Goal: Download file/media

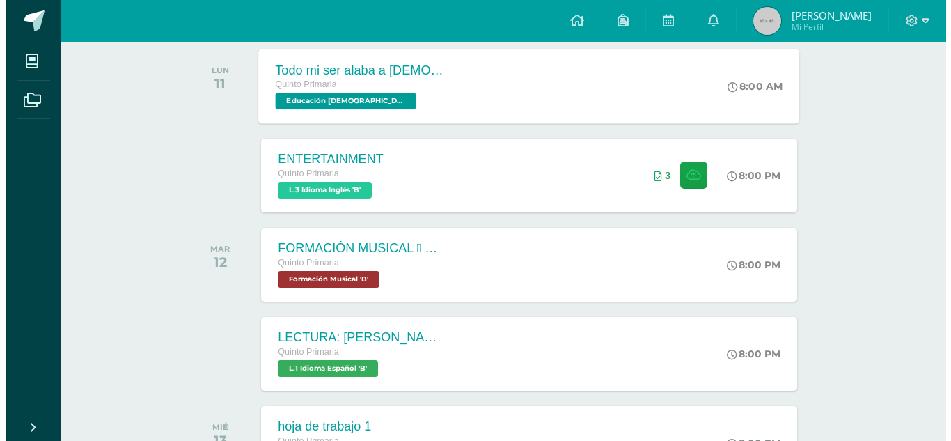
scroll to position [229, 0]
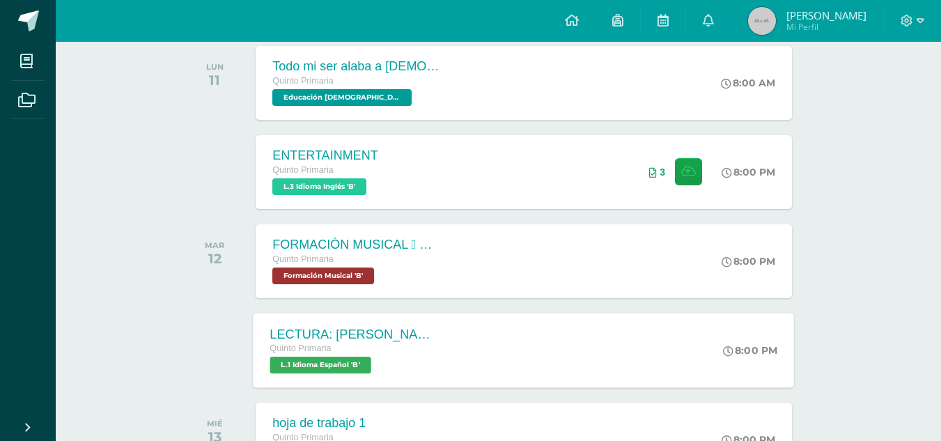
click at [334, 379] on div "LECTURA: [PERSON_NAME] EL DIBUJANTE Quinto Primaria L.1 Idioma Español 'B'" at bounding box center [355, 350] width 203 height 75
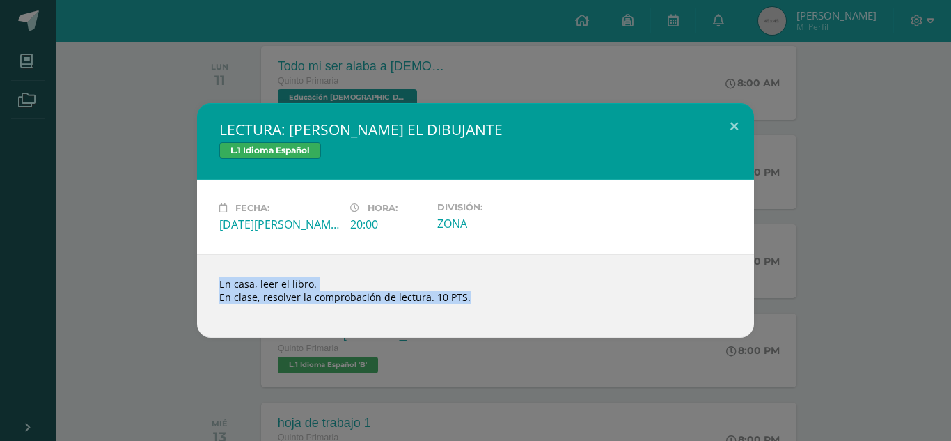
drag, startPoint x: 370, startPoint y: 313, endPoint x: 412, endPoint y: 290, distance: 48.3
click at [412, 290] on div "En casa, leer el libro. En clase, resolver la comprobación de lectura. 10 PTS." at bounding box center [475, 296] width 557 height 84
click at [568, 255] on div "En casa, leer el libro. En clase, resolver la comprobación de lectura. 10 PTS." at bounding box center [475, 296] width 557 height 84
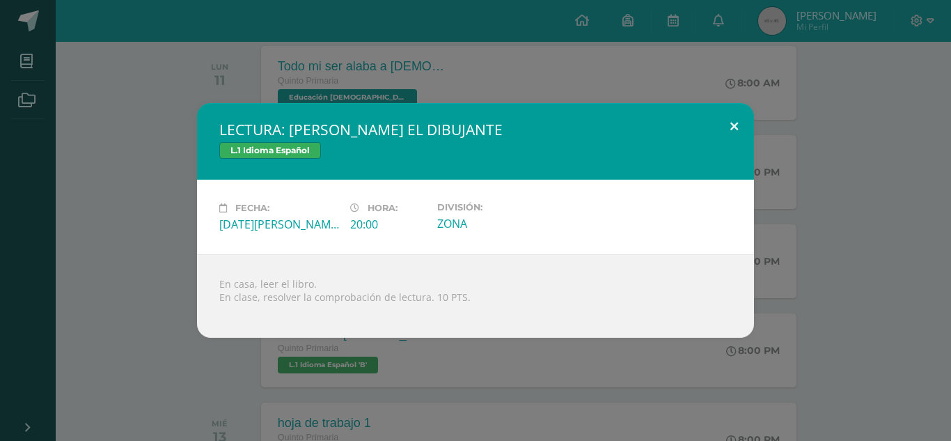
click at [731, 115] on button at bounding box center [735, 126] width 40 height 47
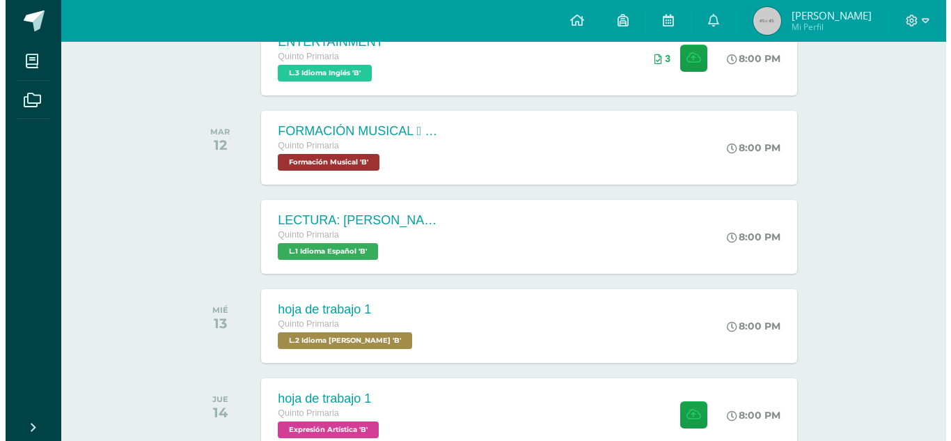
scroll to position [343, 0]
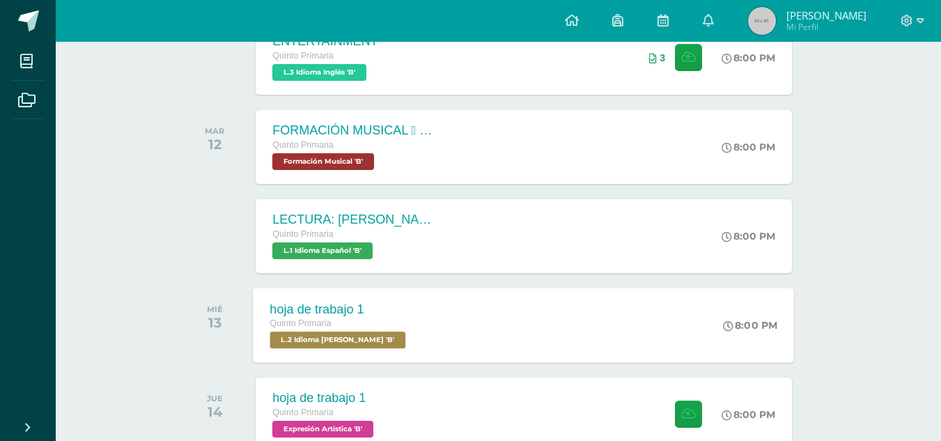
click at [465, 317] on div "hoja de trabajo 1 Quinto Primaria L.2 Idioma [PERSON_NAME] 'B' 8:00 PM hoja de …" at bounding box center [524, 325] width 541 height 75
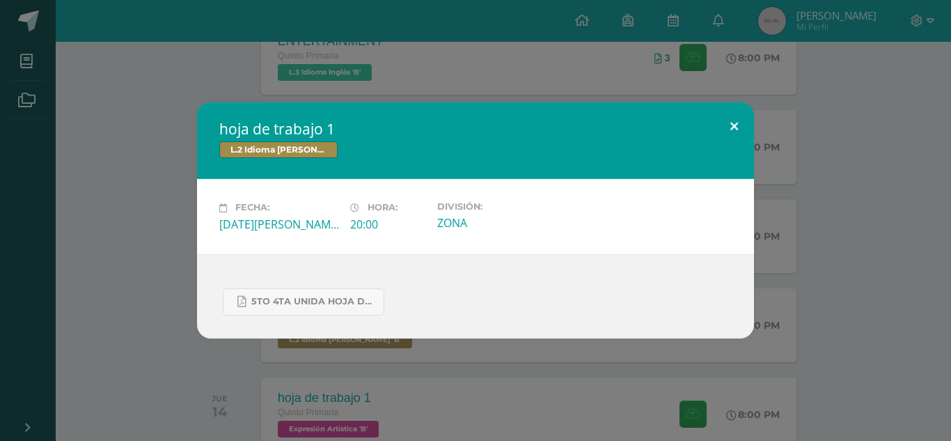
click at [747, 120] on button at bounding box center [735, 125] width 40 height 47
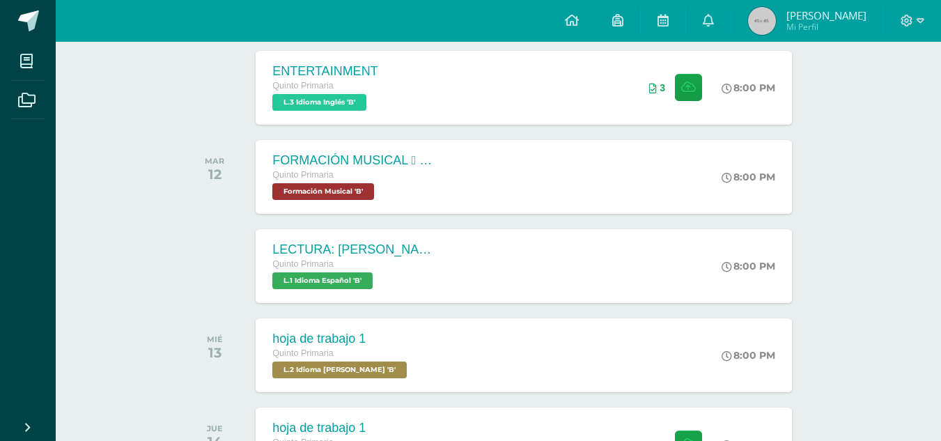
scroll to position [309, 0]
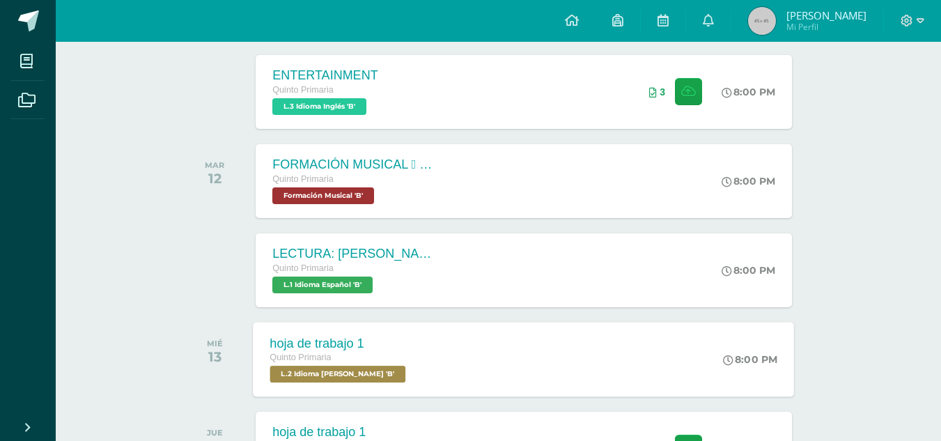
click at [503, 336] on div "hoja de trabajo 1 Quinto Primaria L.2 Idioma [PERSON_NAME] 'B' 8:00 PM hoja de …" at bounding box center [524, 359] width 541 height 75
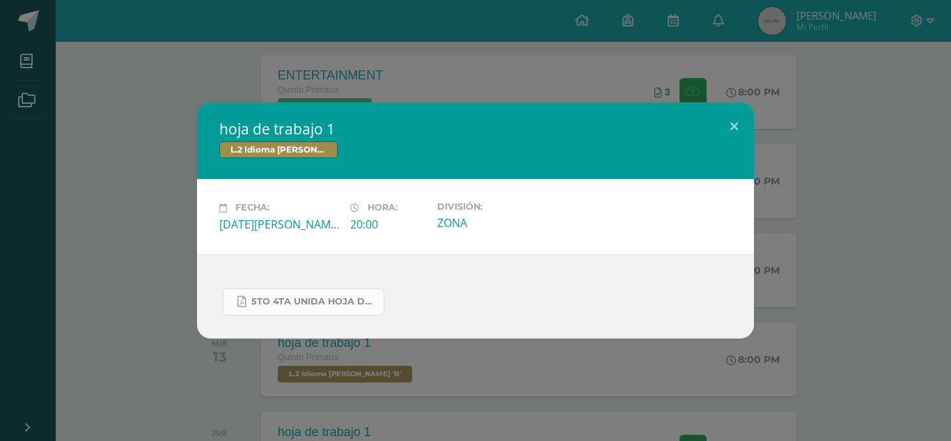
click at [325, 302] on span "5to 4ta unida hoja de trabajo kaqchikel.pdf" at bounding box center [313, 301] width 125 height 11
click at [388, 75] on div "hoja de trabajo 1 L.2 Idioma [PERSON_NAME] Fecha: [DATE][PERSON_NAME] Hora: 20:…" at bounding box center [475, 220] width 951 height 441
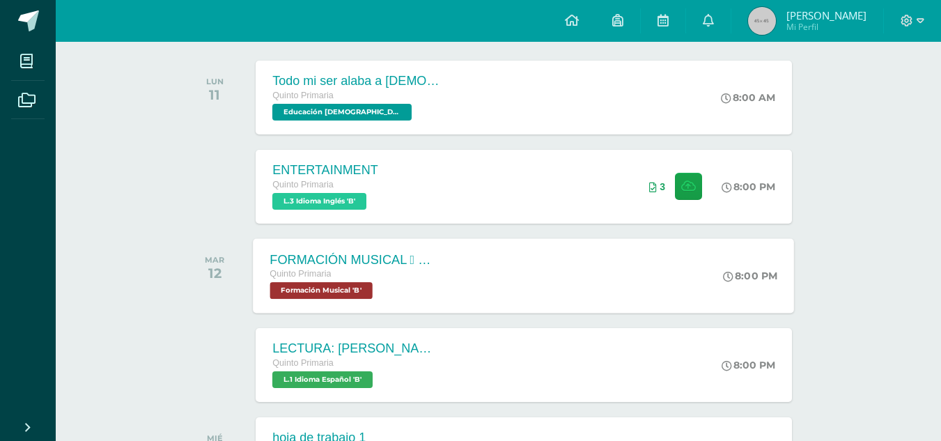
scroll to position [0, 0]
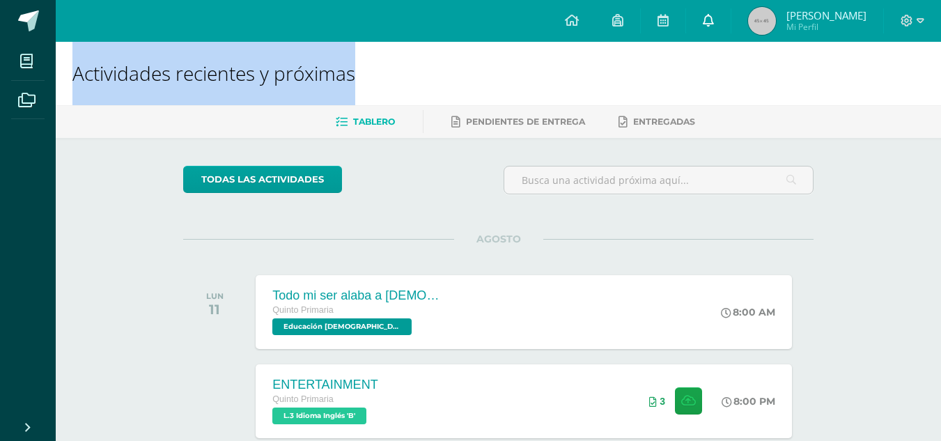
drag, startPoint x: 787, startPoint y: 76, endPoint x: 710, endPoint y: 30, distance: 89.3
click at [710, 30] on link at bounding box center [708, 21] width 45 height 42
